Goal: Information Seeking & Learning: Learn about a topic

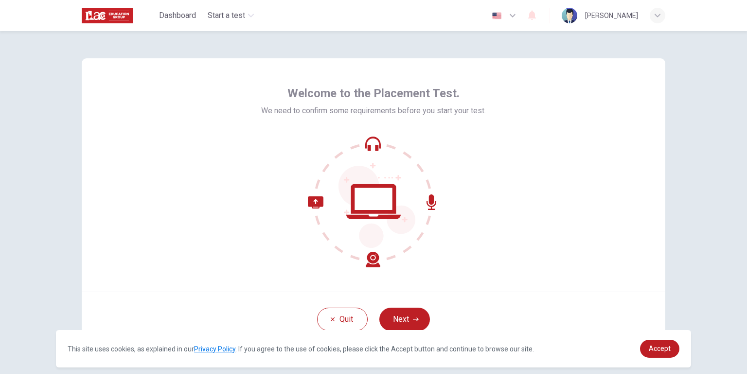
scroll to position [21, 0]
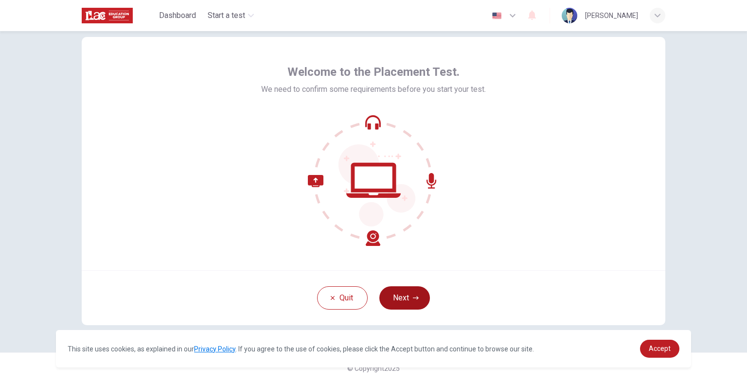
click at [400, 294] on button "Next" at bounding box center [405, 298] width 51 height 23
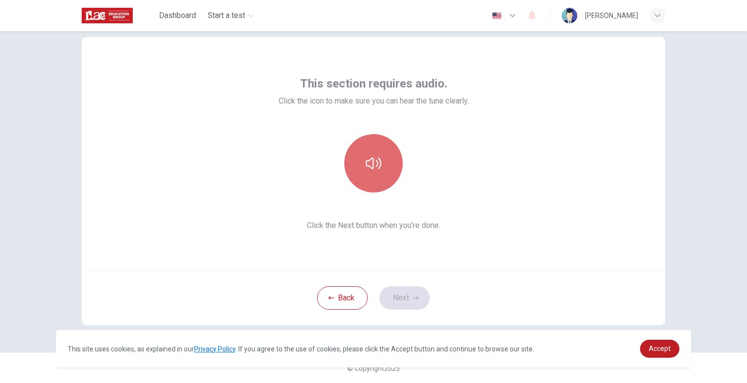
click at [377, 170] on icon "button" at bounding box center [374, 164] width 16 height 16
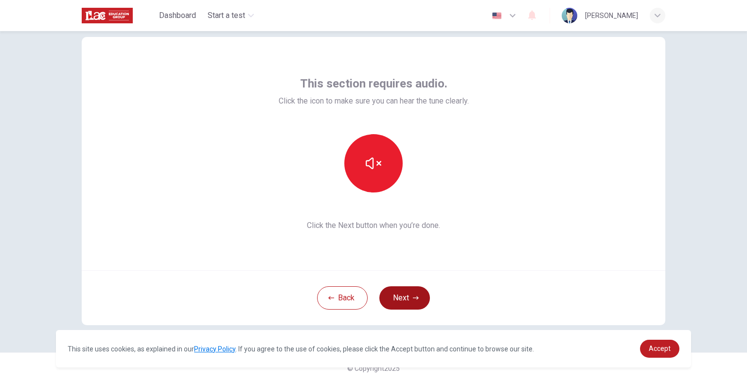
click at [415, 298] on icon "button" at bounding box center [416, 297] width 6 height 3
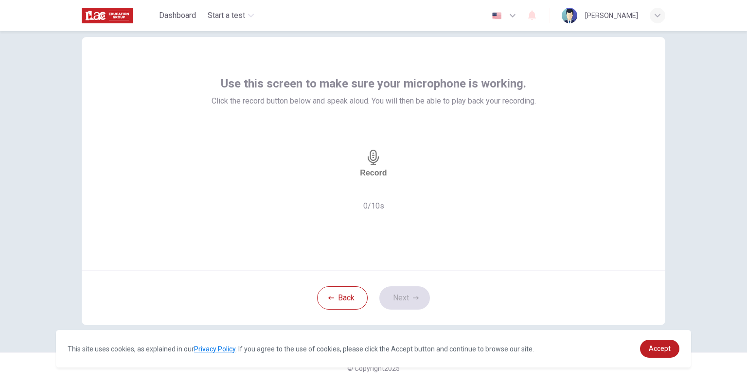
click at [378, 162] on icon "button" at bounding box center [374, 158] width 16 height 16
click at [416, 302] on button "Next" at bounding box center [405, 298] width 51 height 23
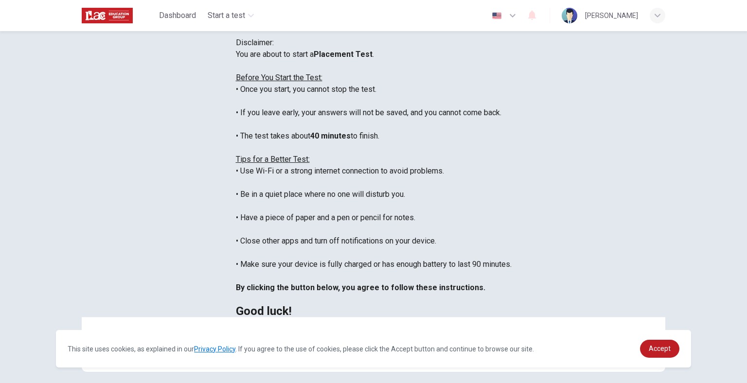
scroll to position [0, 0]
click at [236, 167] on div "Disclaimer: You are about to start a Placement Test . Before You Start the Test…" at bounding box center [374, 177] width 276 height 280
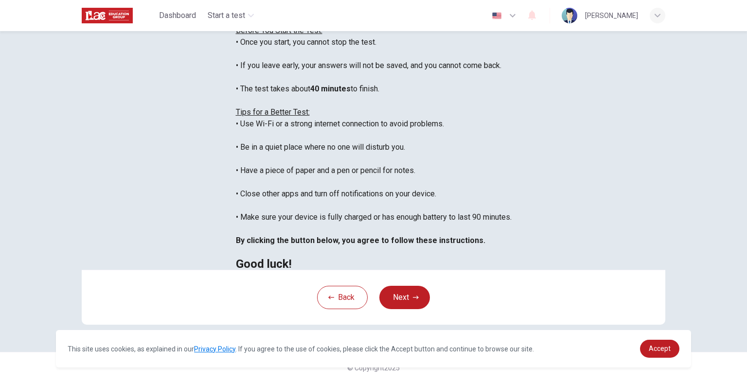
scroll to position [158, 0]
click at [395, 285] on div "Back Next" at bounding box center [374, 297] width 584 height 55
click at [411, 293] on button "Next" at bounding box center [405, 297] width 51 height 23
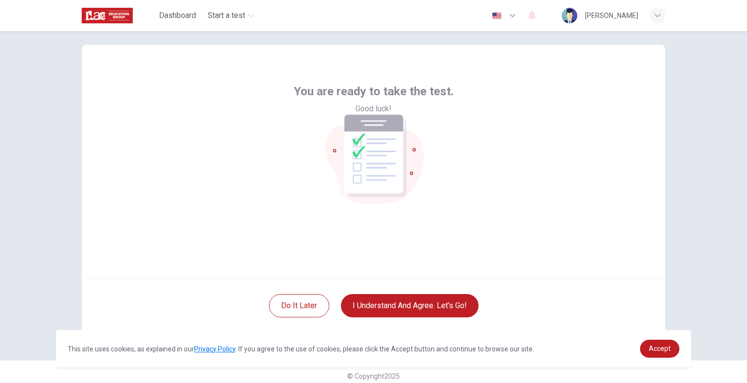
scroll to position [21, 0]
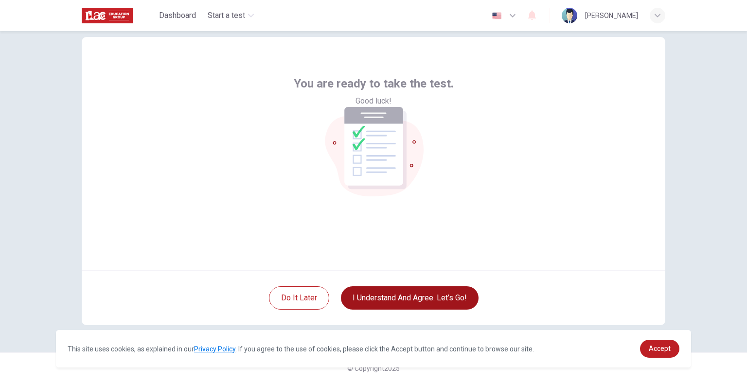
click at [417, 287] on button "I understand and agree. Let’s go!" at bounding box center [410, 298] width 138 height 23
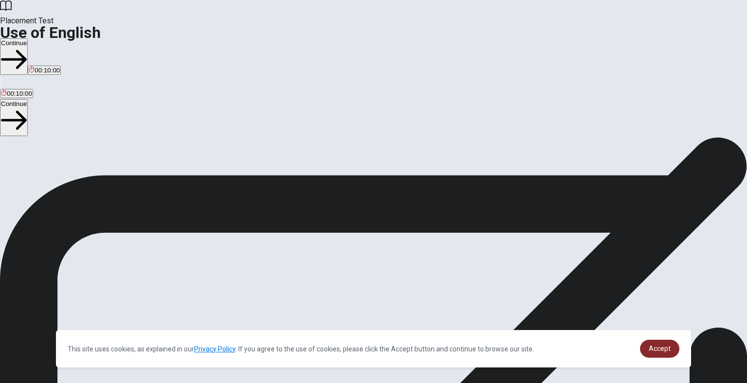
click at [669, 346] on span "Accept" at bounding box center [660, 349] width 22 height 8
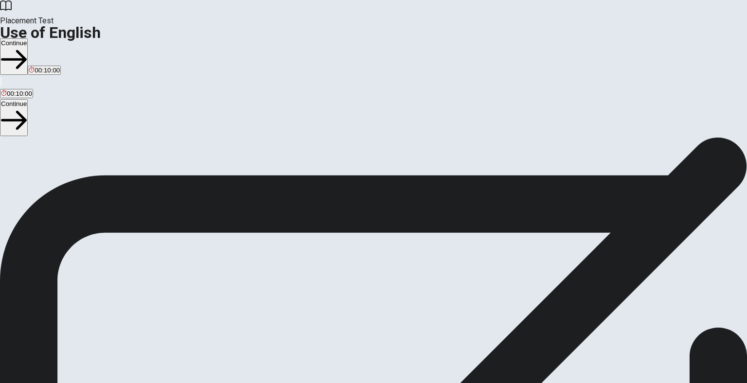
click at [28, 38] on button "Continue" at bounding box center [14, 56] width 28 height 36
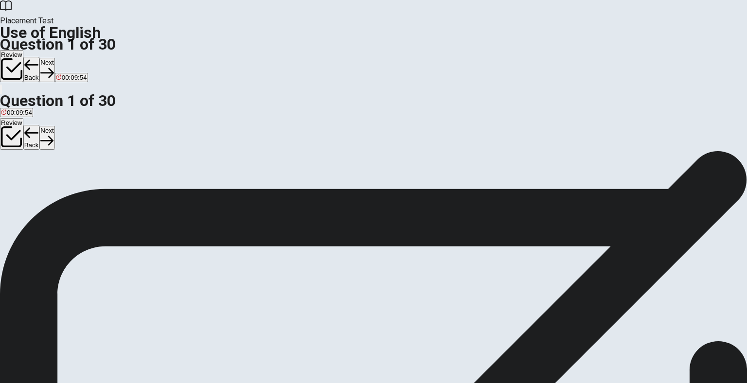
click at [33, 182] on div "C" at bounding box center [28, 178] width 9 height 7
click at [54, 66] on icon "button" at bounding box center [46, 72] width 13 height 13
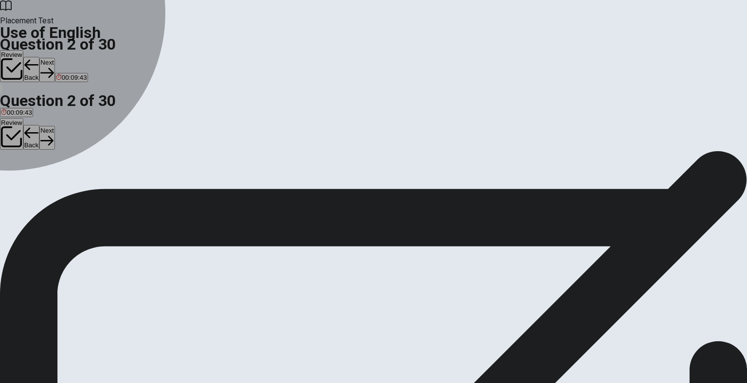
click at [35, 182] on div "C" at bounding box center [29, 178] width 9 height 7
click at [46, 182] on div "D" at bounding box center [40, 178] width 9 height 7
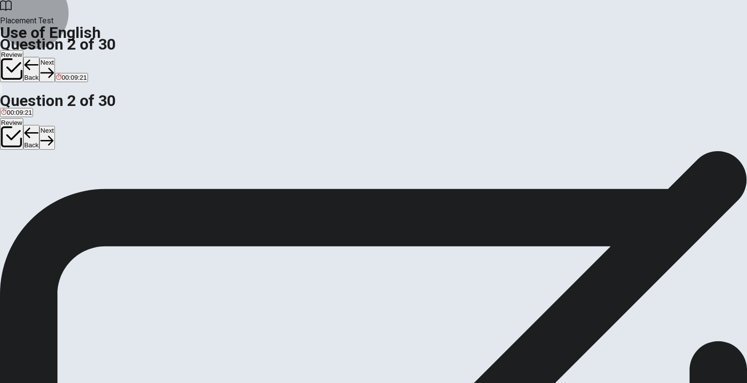
click at [54, 58] on button "Next" at bounding box center [46, 70] width 15 height 24
click at [15, 175] on div "A" at bounding box center [8, 178] width 14 height 7
click at [221, 160] on div "Question 3 They ____ finished their work early. A have B having C is D has" at bounding box center [373, 171] width 747 height 41
click at [54, 58] on button "Next" at bounding box center [46, 70] width 15 height 24
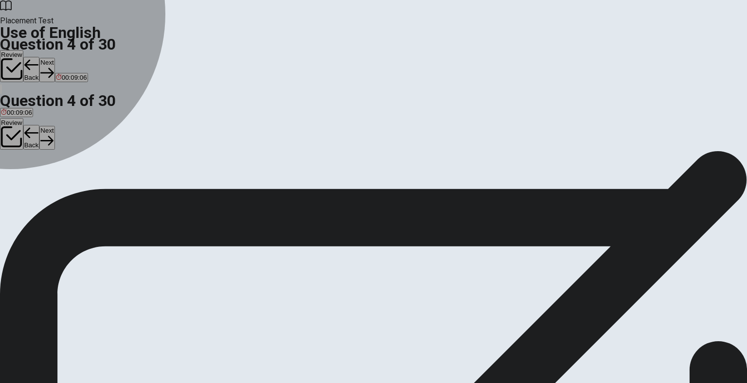
click at [42, 182] on div "D" at bounding box center [36, 178] width 12 height 7
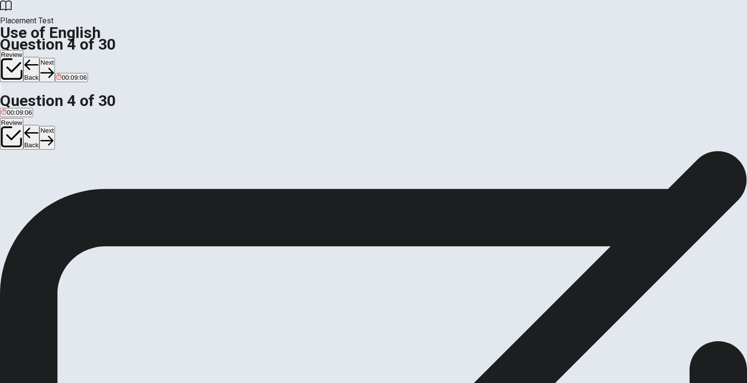
click at [214, 192] on div "Question 4 ____ she finished her work already? A Do B Are C Is D Has" at bounding box center [373, 171] width 747 height 41
click at [54, 58] on button "Next" at bounding box center [46, 70] width 15 height 24
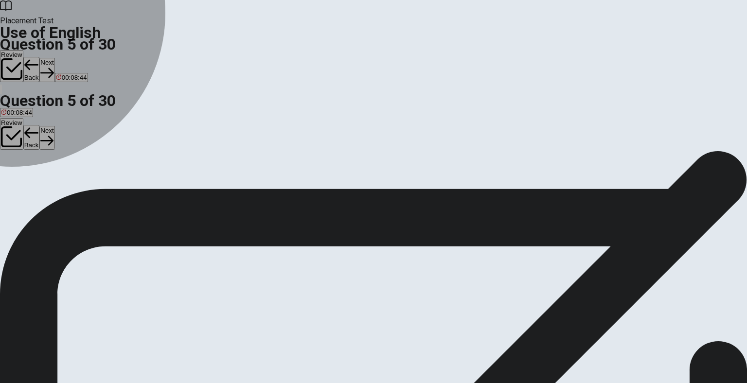
click at [33, 182] on div "B" at bounding box center [25, 178] width 16 height 7
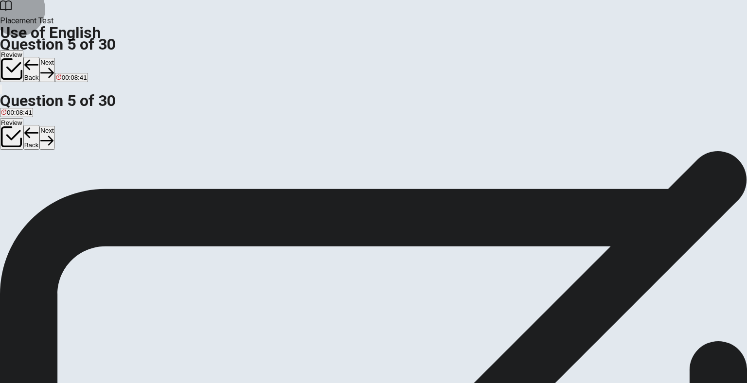
click at [54, 58] on button "Next" at bounding box center [46, 70] width 15 height 24
click at [26, 182] on div "B" at bounding box center [19, 178] width 15 height 7
click at [38, 58] on button "Next" at bounding box center [30, 70] width 15 height 24
click at [17, 174] on button "A clock" at bounding box center [8, 182] width 17 height 17
click at [54, 58] on button "Next" at bounding box center [46, 70] width 15 height 24
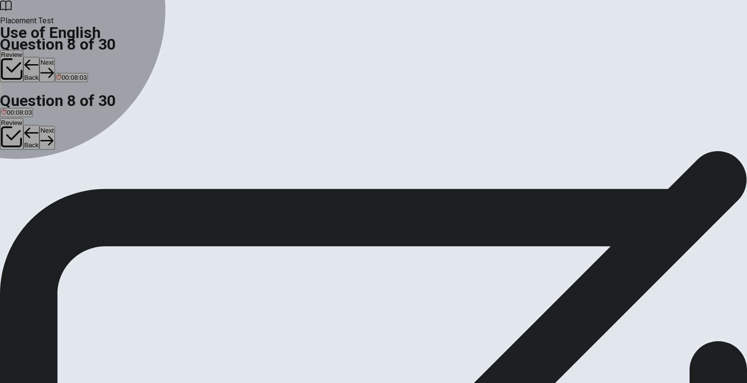
click at [52, 182] on div "D" at bounding box center [47, 178] width 9 height 7
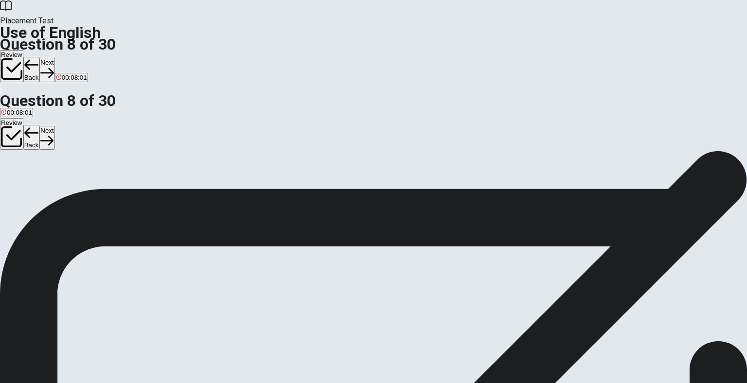
click at [54, 58] on button "Next" at bounding box center [46, 70] width 15 height 24
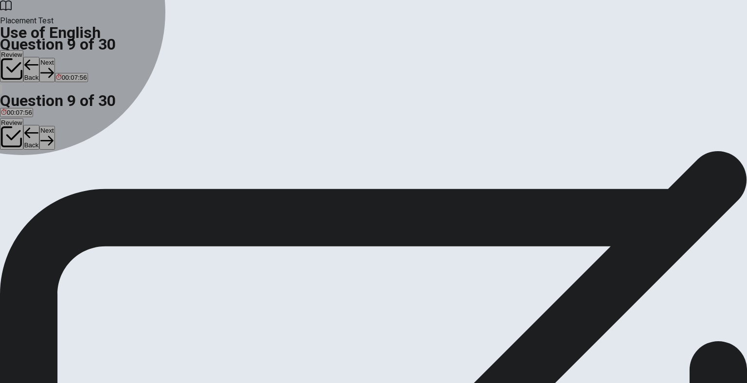
click at [53, 191] on button "D tree" at bounding box center [45, 182] width 13 height 17
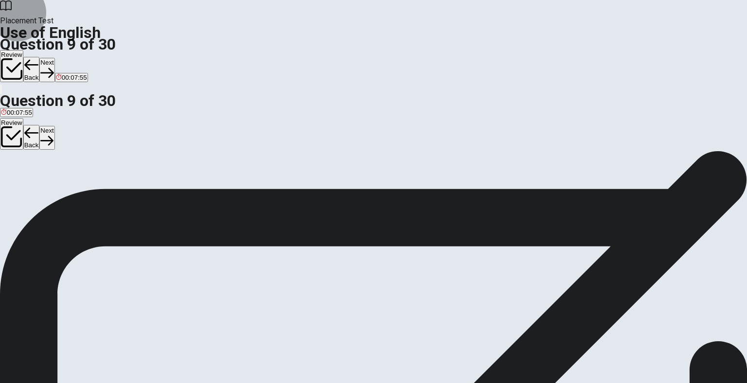
click at [54, 58] on button "Next" at bounding box center [46, 70] width 15 height 24
click at [67, 191] on button "C studied" at bounding box center [55, 182] width 23 height 17
click at [54, 58] on button "Next" at bounding box center [46, 70] width 15 height 24
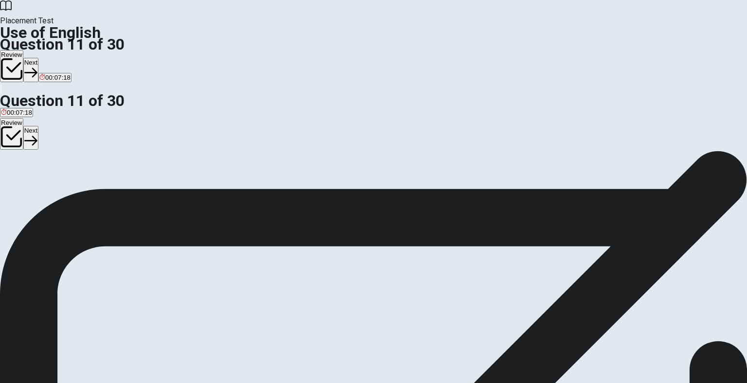
click at [22, 175] on div "A" at bounding box center [11, 178] width 21 height 7
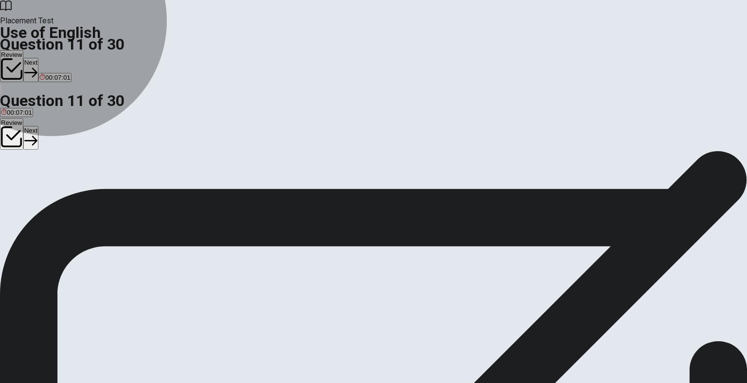
click at [119, 191] on button "D received" at bounding box center [106, 182] width 26 height 17
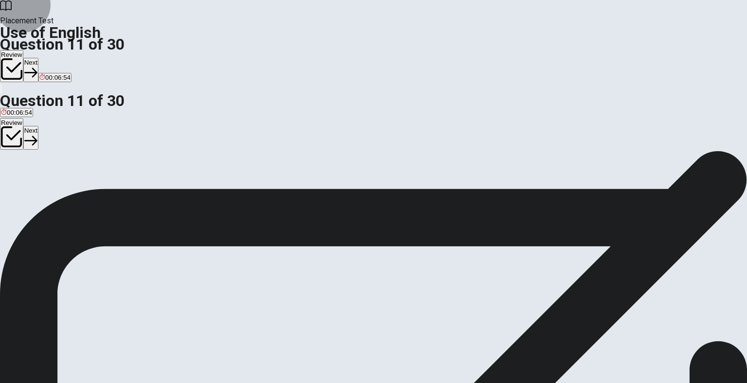
click at [38, 58] on button "Next" at bounding box center [30, 70] width 15 height 24
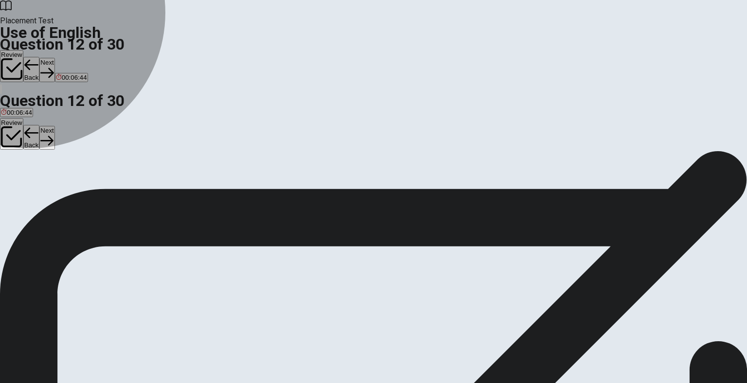
click at [28, 190] on span "have" at bounding box center [21, 185] width 14 height 7
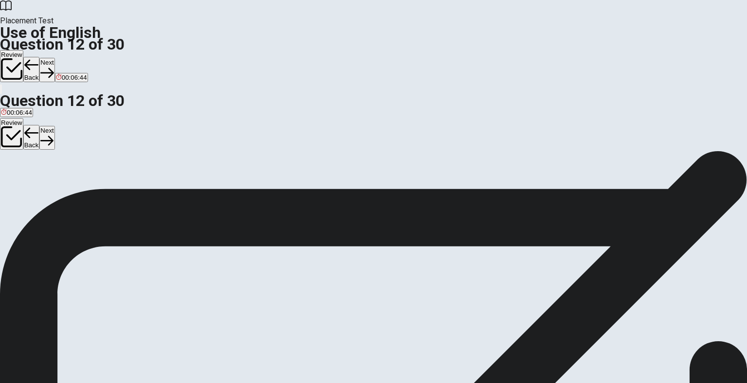
click at [248, 192] on div "Question 12 If we ___ enough time, we’ll finish it [DATE]. A had B have C havin…" at bounding box center [373, 171] width 747 height 41
click at [54, 58] on button "Next" at bounding box center [46, 70] width 15 height 24
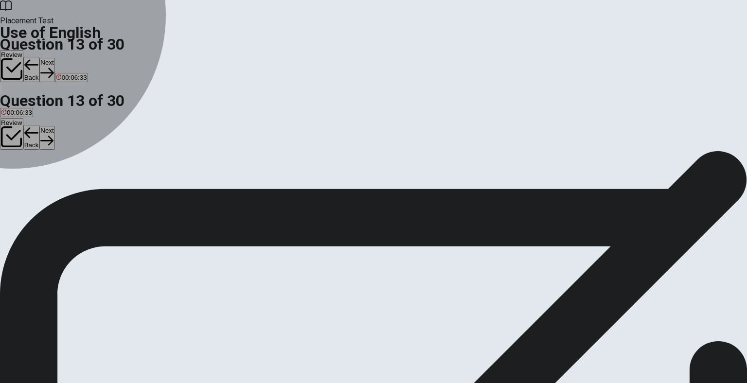
click at [14, 175] on div "A" at bounding box center [7, 178] width 13 height 7
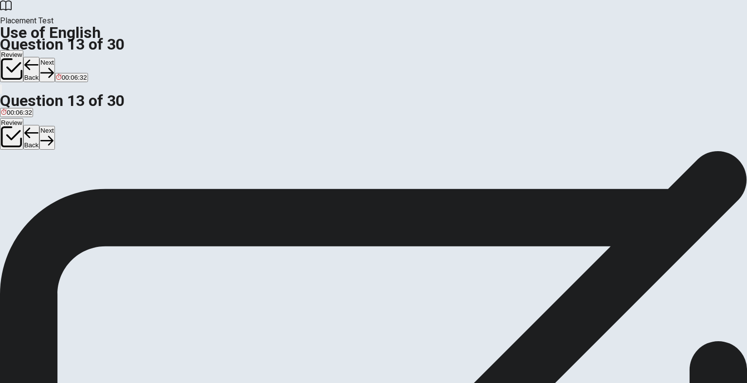
click at [54, 58] on button "Next" at bounding box center [46, 70] width 15 height 24
click at [54, 182] on div "B" at bounding box center [36, 178] width 36 height 7
click at [54, 58] on button "Next" at bounding box center [46, 70] width 15 height 24
click at [34, 182] on span "easy to use" at bounding box center [17, 185] width 33 height 7
click at [54, 58] on button "Next" at bounding box center [46, 70] width 15 height 24
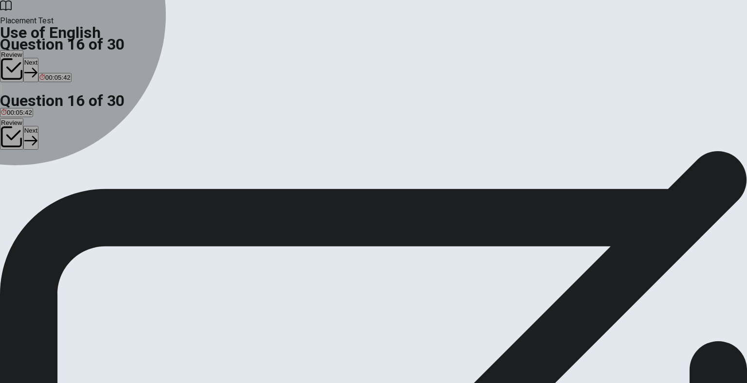
click at [182, 182] on div "B" at bounding box center [139, 178] width 86 height 7
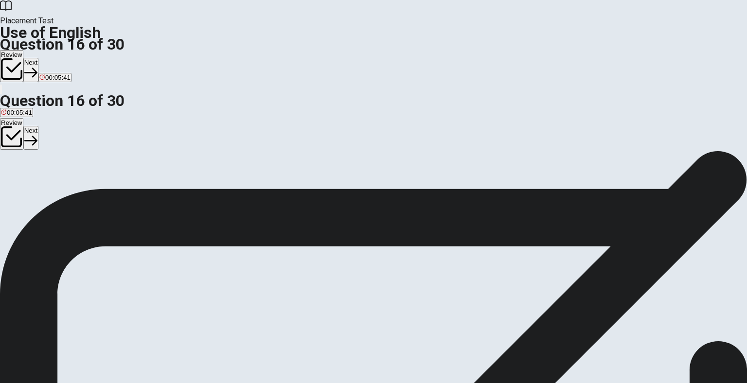
click at [38, 58] on button "Next" at bounding box center [30, 70] width 15 height 24
click at [54, 190] on span "easy" at bounding box center [48, 185] width 14 height 7
click at [54, 58] on button "Next" at bounding box center [46, 70] width 15 height 24
click at [53, 187] on span "generous" at bounding box center [39, 185] width 27 height 7
click at [54, 58] on button "Next" at bounding box center [46, 70] width 15 height 24
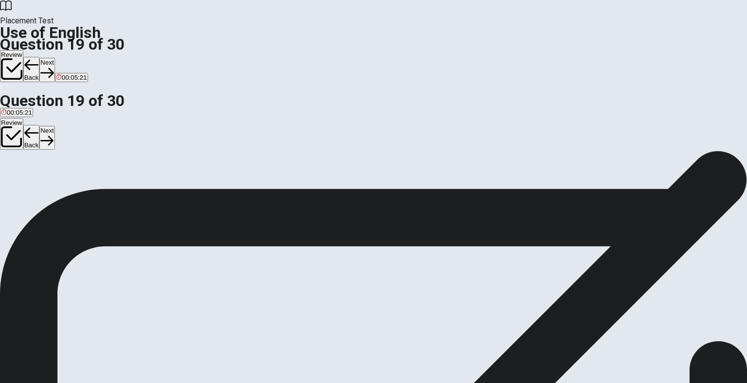
click at [61, 190] on span "listen to" at bounding box center [50, 185] width 22 height 7
click at [54, 58] on button "Next" at bounding box center [46, 70] width 15 height 24
click at [31, 175] on div "A" at bounding box center [16, 178] width 30 height 7
click at [54, 58] on button "Next" at bounding box center [46, 70] width 15 height 24
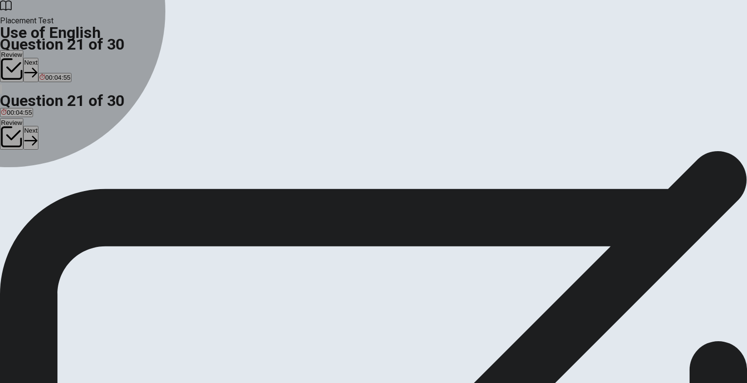
click at [14, 175] on div "A" at bounding box center [7, 178] width 13 height 7
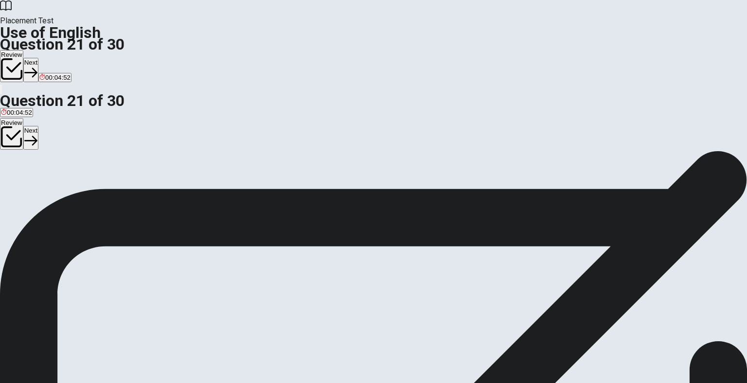
click at [37, 190] on span "walking" at bounding box center [26, 185] width 21 height 7
click at [38, 58] on button "Next" at bounding box center [30, 70] width 15 height 24
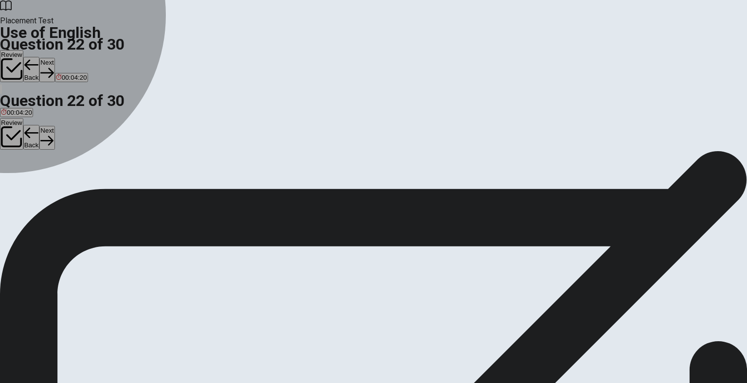
click at [28, 182] on div "B" at bounding box center [21, 178] width 14 height 7
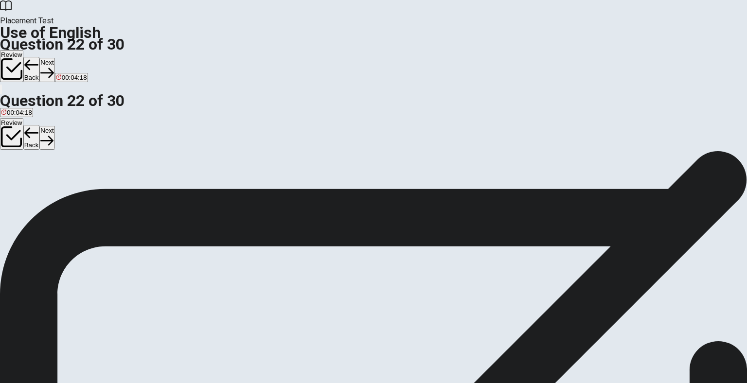
click at [54, 58] on button "Next" at bounding box center [46, 70] width 15 height 24
click at [46, 175] on div "A" at bounding box center [23, 178] width 45 height 7
click at [54, 58] on button "Next" at bounding box center [46, 70] width 15 height 24
click at [51, 182] on div "B" at bounding box center [35, 178] width 32 height 7
click at [54, 58] on button "Next" at bounding box center [46, 70] width 15 height 24
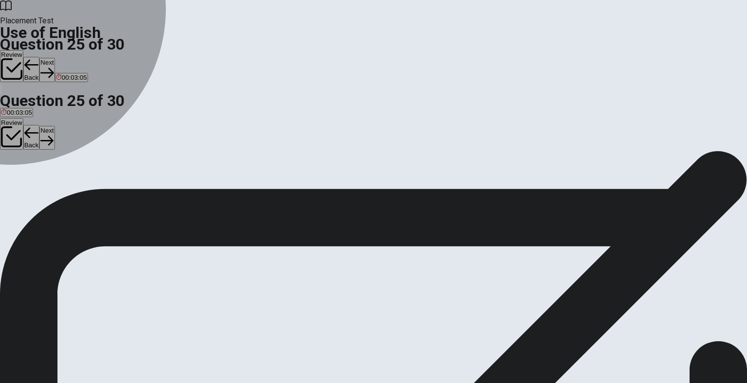
click at [48, 182] on div "B" at bounding box center [39, 178] width 17 height 7
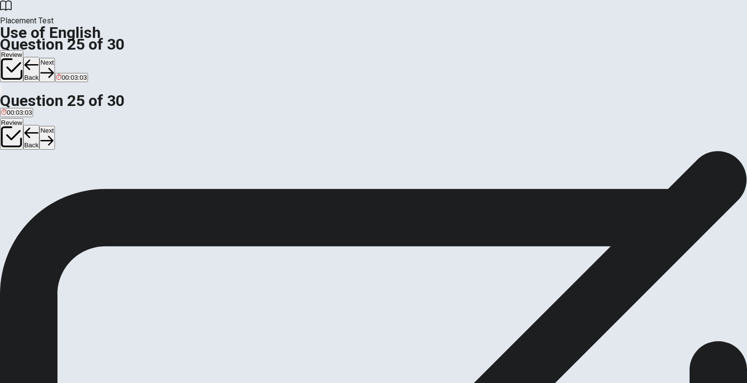
click at [40, 57] on button "Back" at bounding box center [31, 69] width 17 height 25
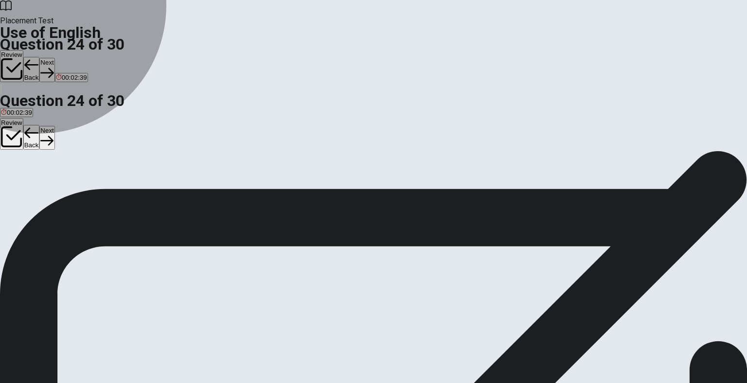
click at [90, 190] on span "read" at bounding box center [83, 185] width 13 height 7
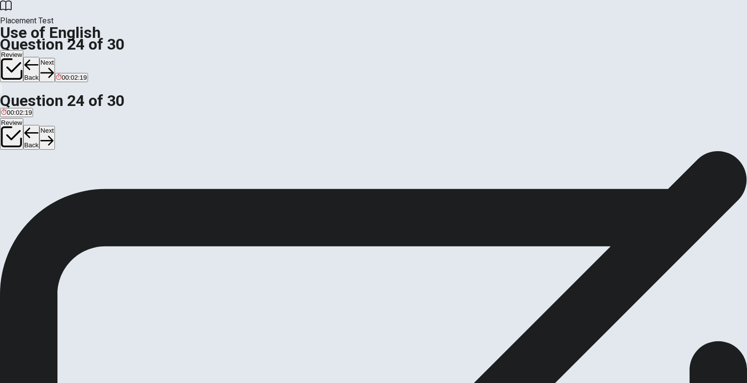
click at [51, 185] on span "have reads" at bounding box center [35, 185] width 32 height 7
click at [54, 58] on button "Next" at bounding box center [46, 70] width 15 height 24
click at [67, 175] on div "A" at bounding box center [34, 178] width 66 height 7
click at [38, 58] on button "Next" at bounding box center [30, 70] width 15 height 24
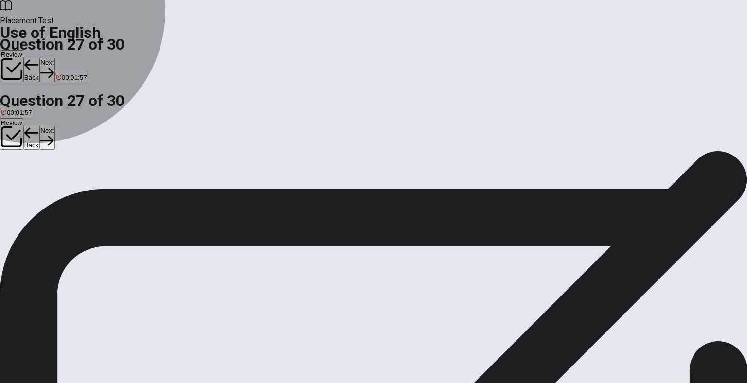
click at [40, 188] on span "expand" at bounding box center [29, 185] width 21 height 7
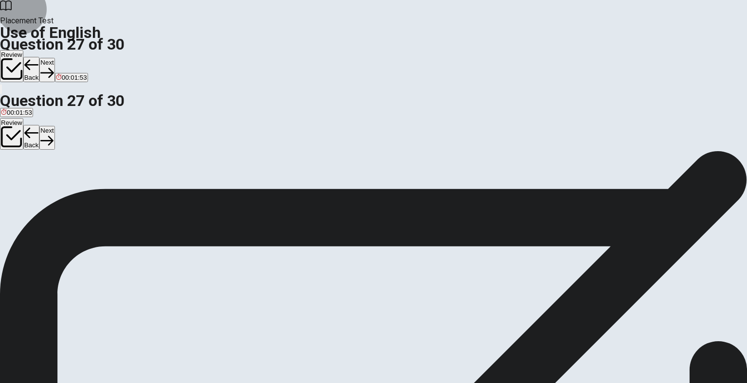
click at [54, 58] on button "Next" at bounding box center [46, 70] width 15 height 24
click at [40, 57] on button "Back" at bounding box center [31, 69] width 17 height 25
click at [54, 58] on button "Next" at bounding box center [46, 70] width 15 height 24
click at [79, 190] on span "convince" at bounding box center [67, 185] width 26 height 7
click at [54, 58] on button "Next" at bounding box center [46, 70] width 15 height 24
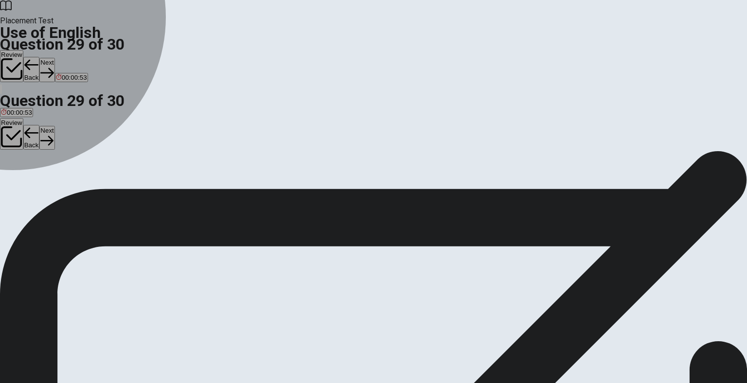
click at [52, 182] on div "B" at bounding box center [44, 178] width 16 height 7
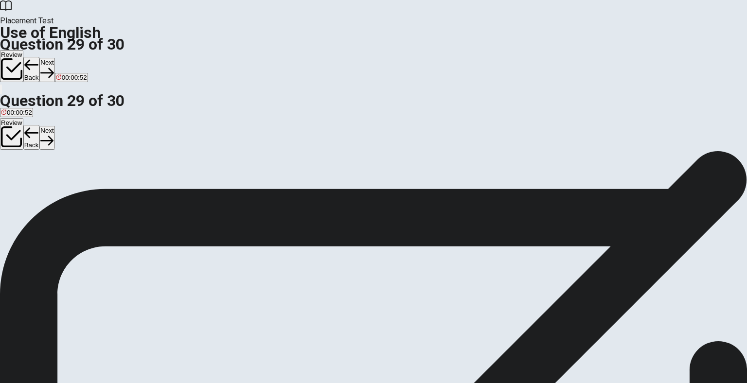
click at [78, 191] on button "C a guess" at bounding box center [66, 182] width 25 height 17
click at [34, 182] on span "a complaint" at bounding box center [17, 185] width 33 height 7
click at [54, 58] on button "Next" at bounding box center [46, 70] width 15 height 24
click at [54, 190] on span "Has" at bounding box center [48, 185] width 12 height 7
click at [40, 190] on span "Have" at bounding box center [32, 185] width 15 height 7
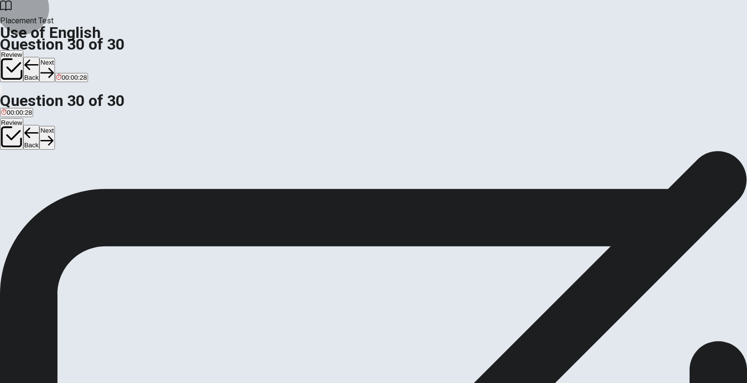
click at [40, 57] on button "Back" at bounding box center [31, 69] width 17 height 25
click at [77, 190] on span "a guess" at bounding box center [65, 185] width 23 height 7
click at [54, 58] on button "Next" at bounding box center [46, 70] width 15 height 24
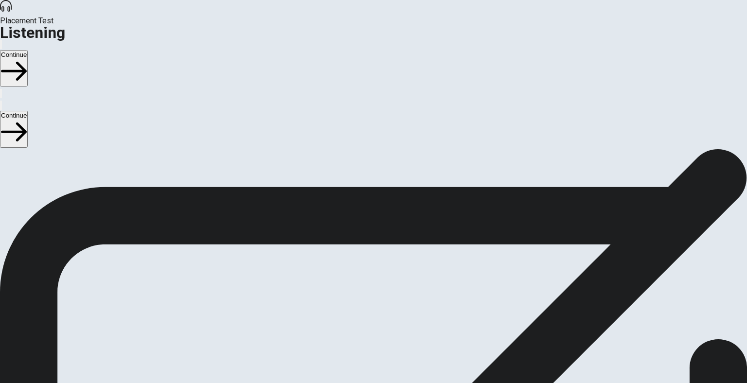
click at [28, 50] on button "Continue" at bounding box center [14, 68] width 28 height 36
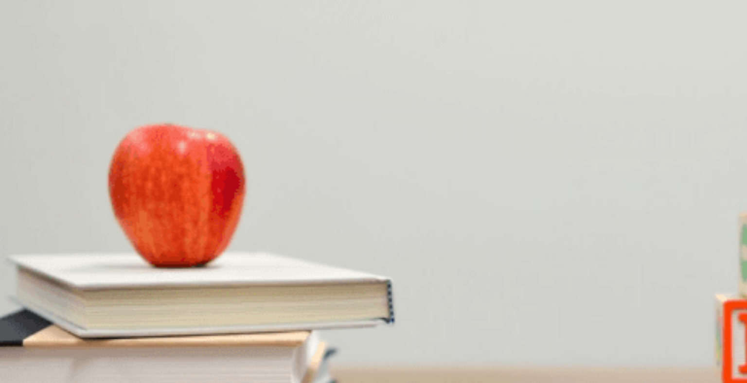
click at [143, 192] on div "D" at bounding box center [130, 188] width 26 height 7
click at [54, 274] on span "Snacks and drinks" at bounding box center [27, 277] width 53 height 7
click at [132, 316] on span "A blanket and sandwiches" at bounding box center [94, 318] width 75 height 7
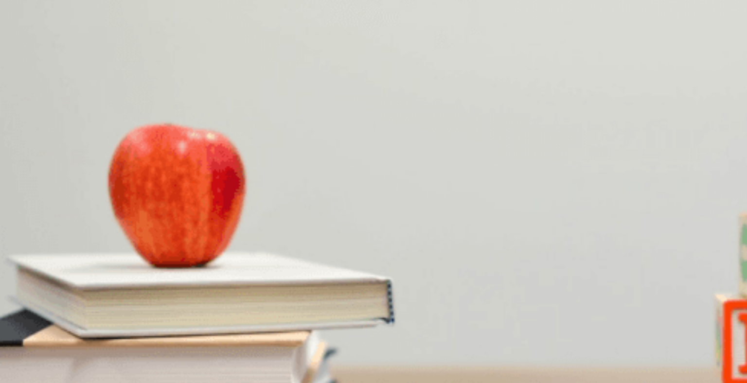
scroll to position [903, 0]
click at [170, 356] on span "Have a picnic" at bounding box center [150, 359] width 39 height 7
click at [170, 233] on span "That it will be sunny" at bounding box center [141, 236] width 57 height 7
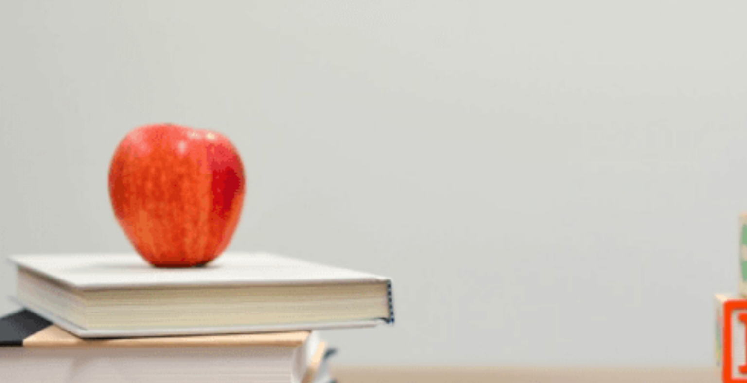
click at [28, 50] on button "Continue" at bounding box center [14, 68] width 28 height 36
click at [228, 377] on div at bounding box center [373, 377] width 747 height 0
drag, startPoint x: 195, startPoint y: 140, endPoint x: 235, endPoint y: 140, distance: 40.9
click at [235, 377] on div at bounding box center [373, 377] width 747 height 0
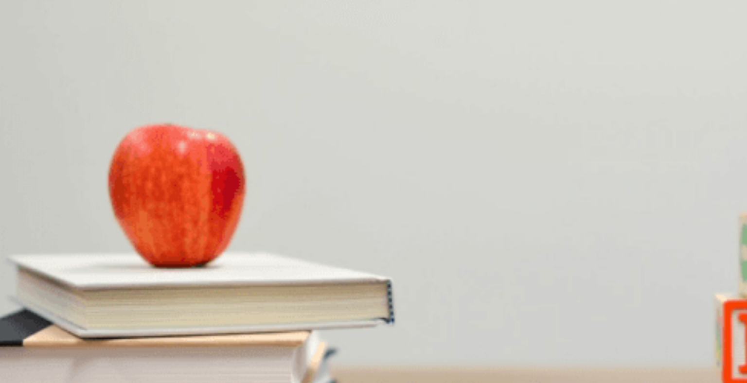
scroll to position [292, 0]
click at [28, 50] on button "Continue" at bounding box center [14, 68] width 28 height 36
type input "0"
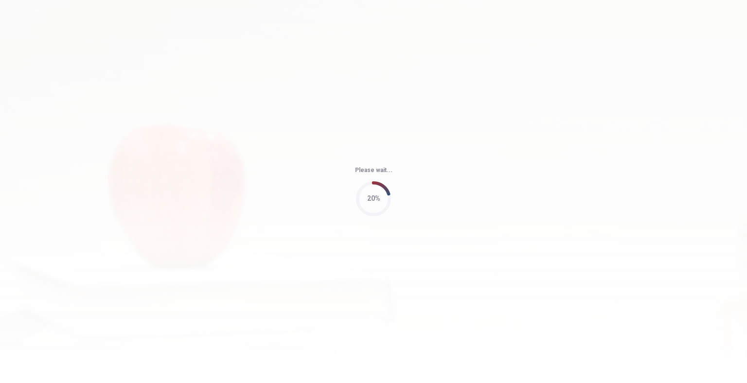
scroll to position [0, 0]
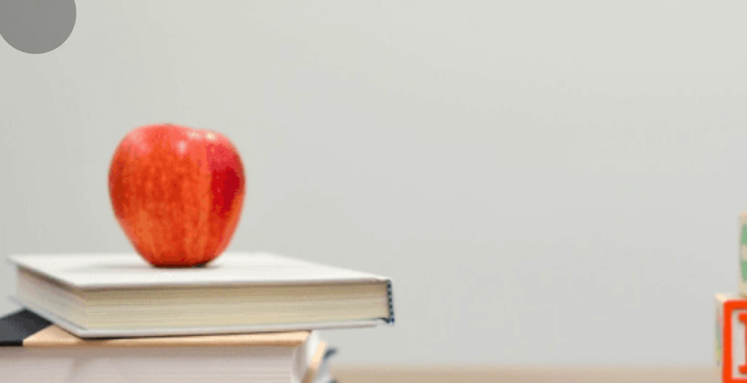
click at [157, 267] on div "C" at bounding box center [132, 270] width 51 height 7
click at [693, 149] on div "Question 6 5. What does the woman offer to the man? A A different project B New…" at bounding box center [373, 149] width 747 height 0
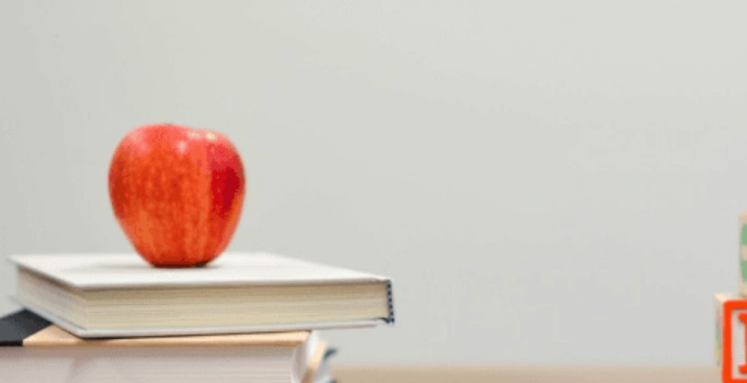
click at [177, 315] on span "Layout changes and a color scheme update" at bounding box center [114, 318] width 126 height 7
click at [697, 149] on div "Question 6 5. What does the woman offer to the man? A A different project B New…" at bounding box center [373, 149] width 747 height 0
click at [179, 200] on button "D Additional resources" at bounding box center [148, 192] width 61 height 17
click at [698, 149] on div "Question 6 5. What does the woman offer to the man? A A different project B New…" at bounding box center [373, 149] width 747 height 0
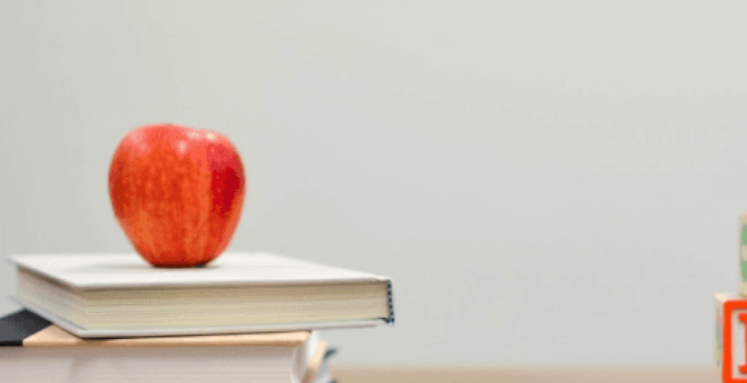
scroll to position [195, 0]
click at [114, 233] on span "Due to the client’s many small requests" at bounding box center [57, 236] width 113 height 7
click at [690, 149] on div "Question 6 5. What does the woman offer to the man? A A different project B New…" at bounding box center [373, 149] width 747 height 0
click at [49, 218] on span "The design team" at bounding box center [25, 221] width 48 height 7
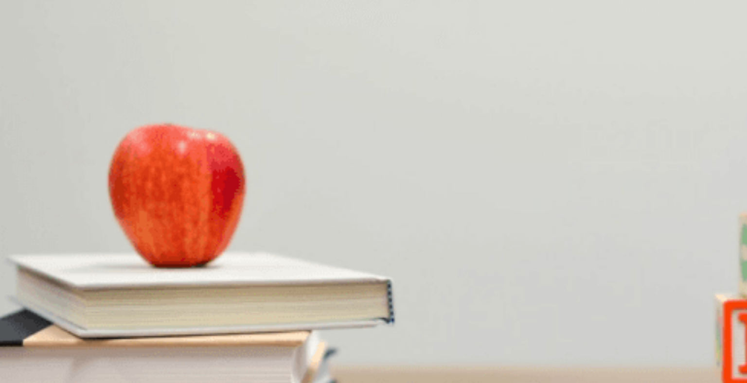
click at [708, 149] on div "Question 6 5. What does the woman offer to the man? A A different project B New…" at bounding box center [373, 149] width 747 height 0
click at [134, 291] on button "C He’s facing challenges" at bounding box center [101, 299] width 67 height 17
click at [28, 50] on button "Continue" at bounding box center [14, 68] width 28 height 36
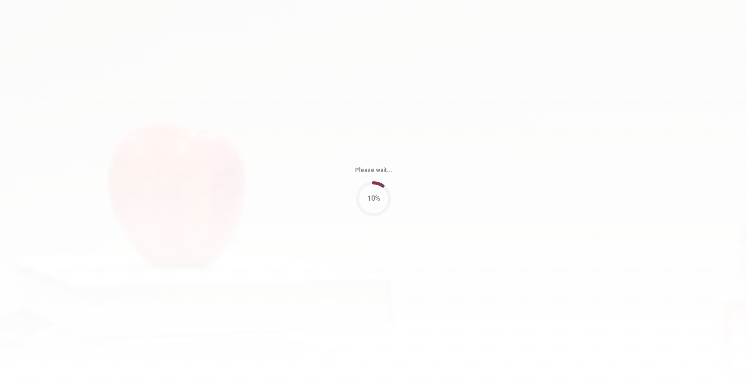
type input "76"
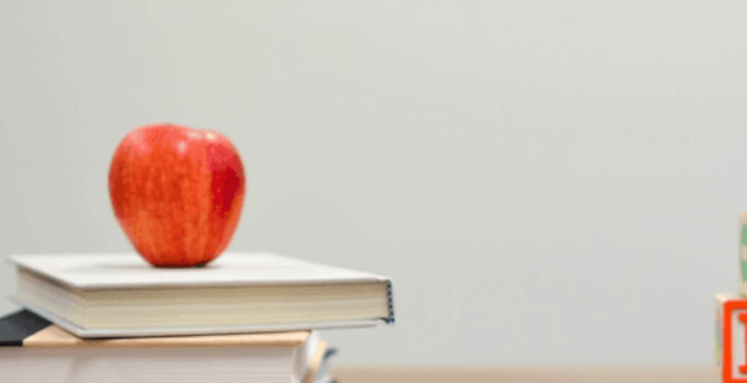
scroll to position [903, 0]
click at [144, 356] on span "The keynote speaker" at bounding box center [114, 359] width 60 height 7
click at [719, 149] on div "Question 11 What is the status of ticket sales? A Tickets are not on sale yet B…" at bounding box center [373, 149] width 747 height 0
click at [266, 199] on span "Most tickets are already sold" at bounding box center [224, 195] width 82 height 7
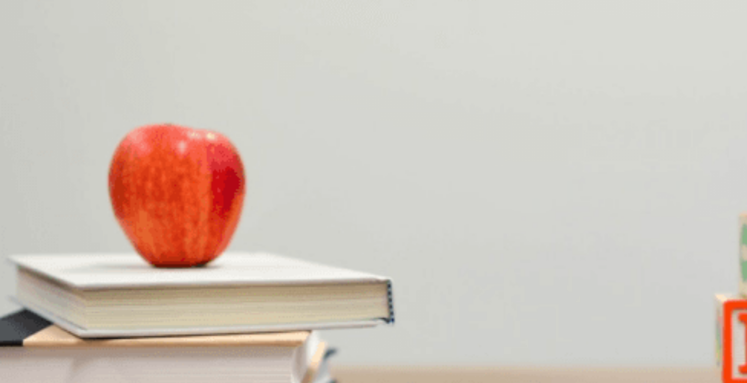
click at [703, 149] on div "Question 11 What is the status of ticket sales? A Tickets are not on sale yet B…" at bounding box center [373, 149] width 747 height 0
click at [262, 259] on span "It’s tentative and depends on speaker availability" at bounding box center [192, 262] width 140 height 7
click at [700, 149] on div "Question 11 What is the status of ticket sales? A Tickets are not on sale yet B…" at bounding box center [373, 149] width 747 height 0
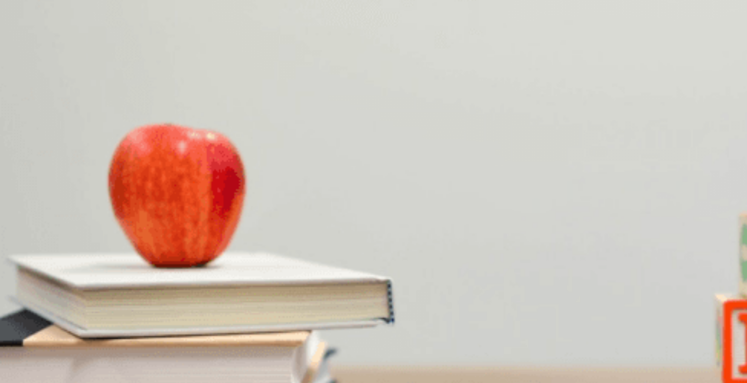
click at [344, 218] on div "D" at bounding box center [413, 214] width 195 height 7
click at [700, 149] on div "Question 11 What is the status of ticket sales? A Tickets are not on sale yet B…" at bounding box center [373, 149] width 747 height 0
click at [428, 185] on button "D The speaker hasn’t responded to the invitation" at bounding box center [360, 177] width 135 height 17
click at [695, 149] on div "Question 11 What is the status of ticket sales? A Tickets are not on sale yet B…" at bounding box center [373, 149] width 747 height 0
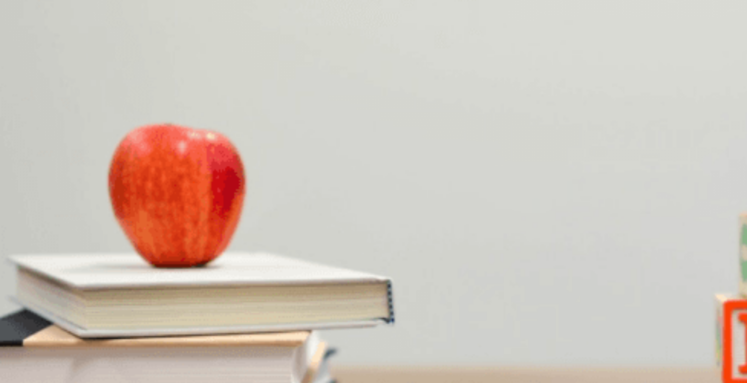
click at [130, 177] on span "The speaker is unavailable on the event date" at bounding box center [65, 180] width 129 height 7
click at [28, 50] on button "Continue" at bounding box center [14, 68] width 28 height 36
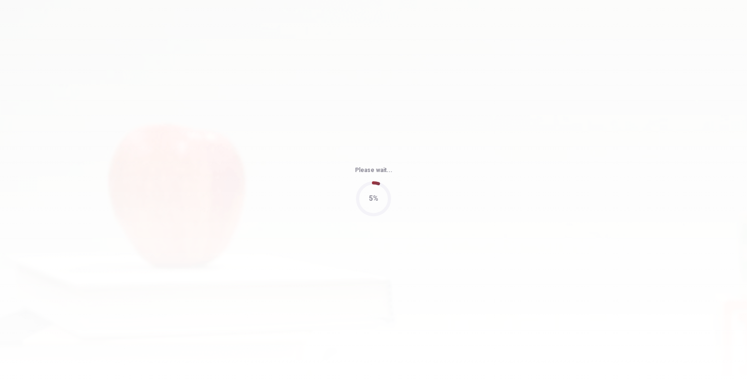
type input "73"
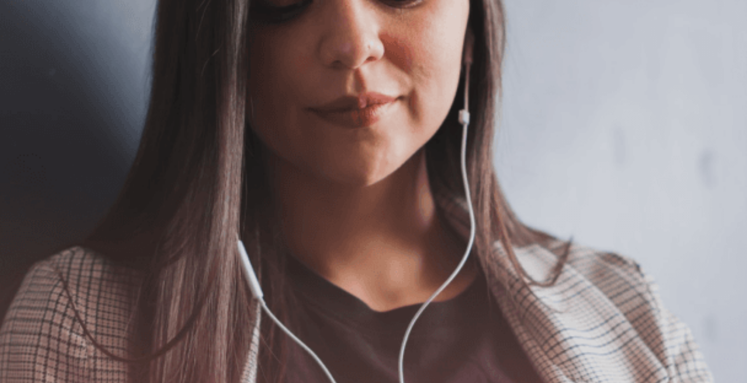
scroll to position [0, 0]
click at [28, 50] on button "Continue" at bounding box center [14, 68] width 28 height 36
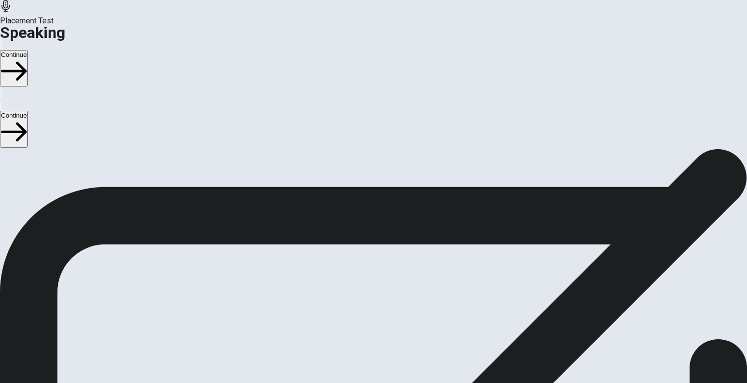
click at [391, 315] on div "Stop Recording" at bounding box center [374, 377] width 35 height 124
click at [388, 310] on div at bounding box center [373, 326] width 29 height 33
click at [372, 351] on icon "Play Audio" at bounding box center [367, 357] width 9 height 12
click at [361, 344] on button "Record Again" at bounding box center [360, 348] width 2 height 9
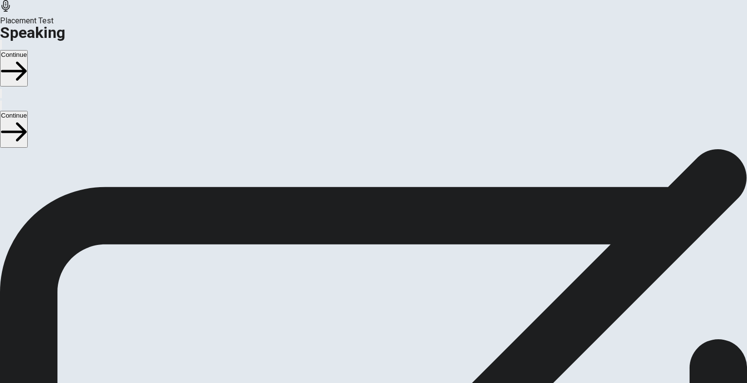
click at [391, 266] on div "00:00:12 Stop Recording" at bounding box center [374, 352] width 35 height 173
click at [363, 344] on button "Play Audio" at bounding box center [362, 348] width 2 height 9
click at [28, 50] on button "Continue" at bounding box center [14, 68] width 28 height 36
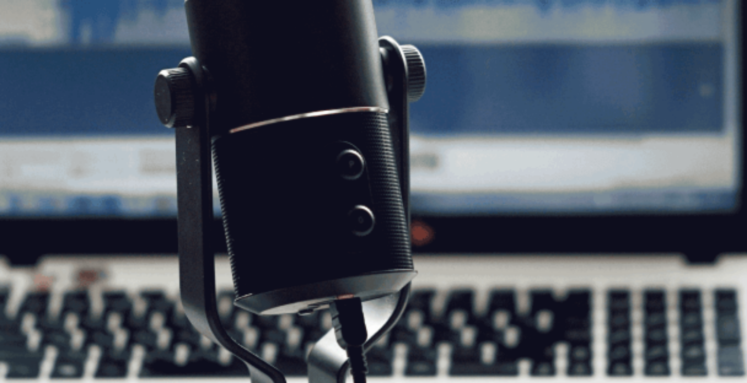
click at [28, 50] on button "Continue" at bounding box center [14, 68] width 28 height 36
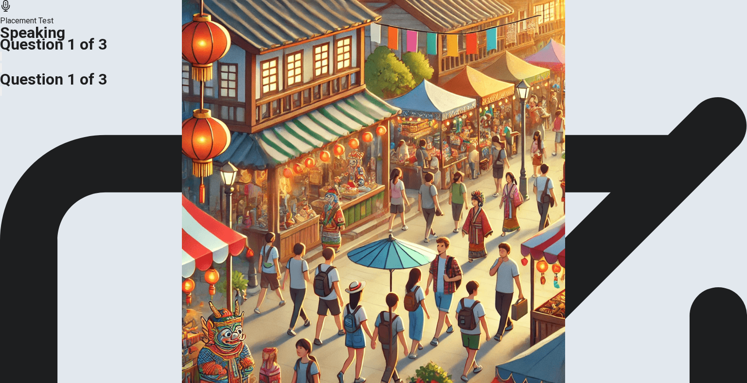
click at [285, 170] on img at bounding box center [373, 191] width 747 height 383
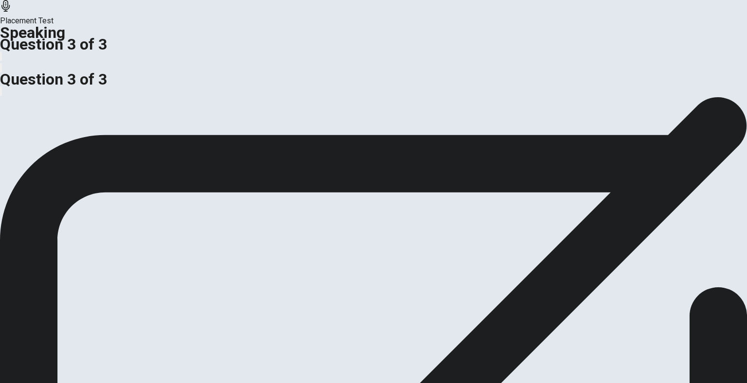
scroll to position [0, 0]
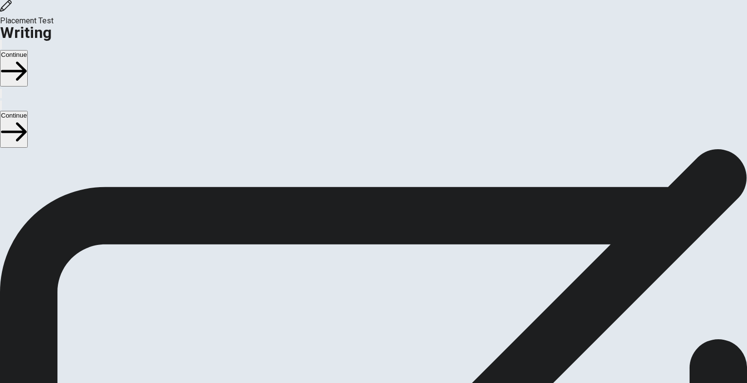
click at [28, 50] on button "Continue" at bounding box center [14, 68] width 28 height 36
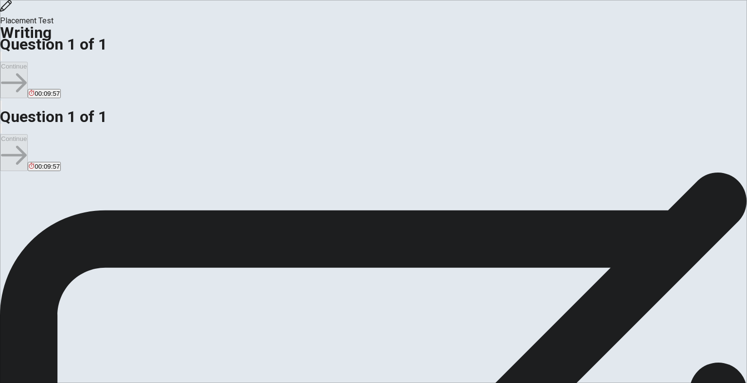
type textarea "b"
type textarea "t"
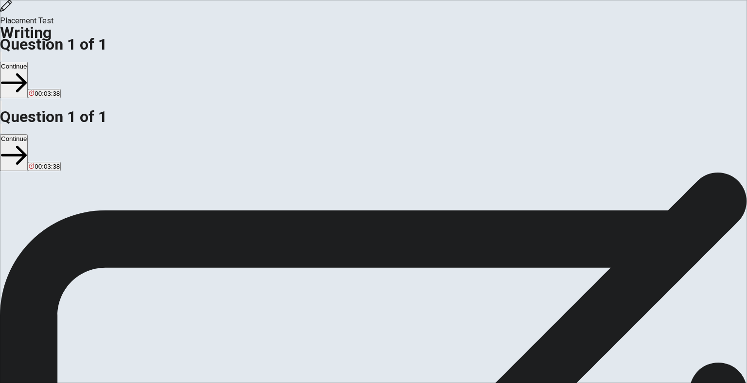
drag, startPoint x: 511, startPoint y: 168, endPoint x: 597, endPoint y: 155, distance: 87.1
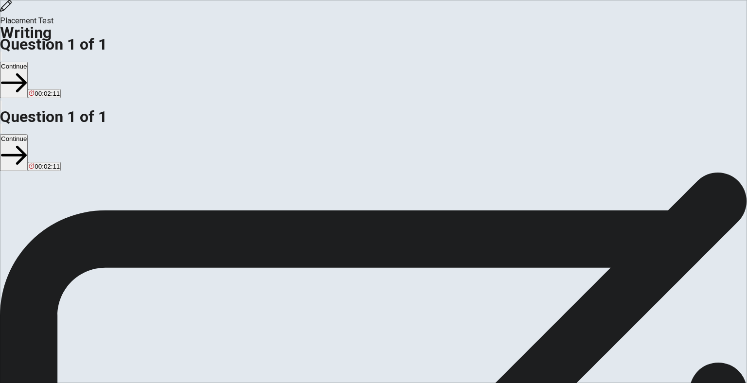
type textarea "The most chellenging decision was travel to other country becouse I won a schol…"
click at [28, 62] on button "Continue" at bounding box center [14, 80] width 28 height 36
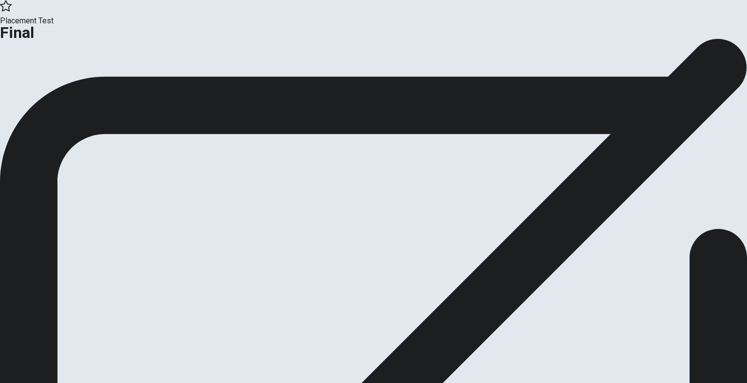
click at [39, 87] on button "Continue" at bounding box center [19, 79] width 39 height 13
